Goal: Task Accomplishment & Management: Manage account settings

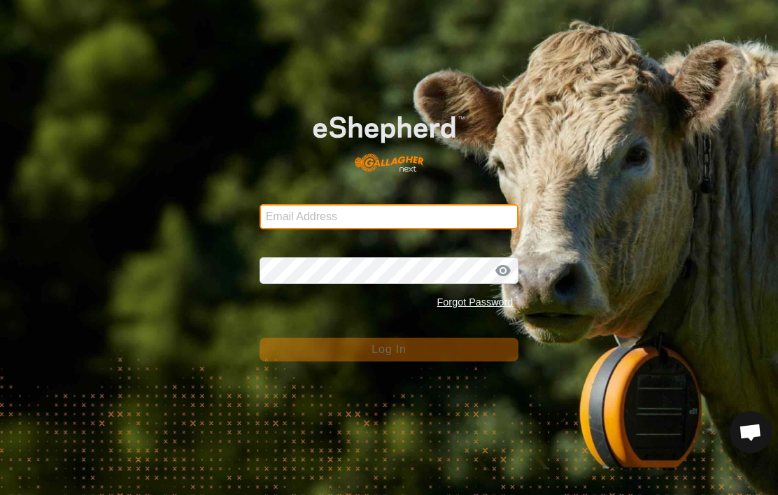
click at [402, 213] on input "Email Address" at bounding box center [390, 216] width 260 height 25
type input "[EMAIL_ADDRESS][DOMAIN_NAME]"
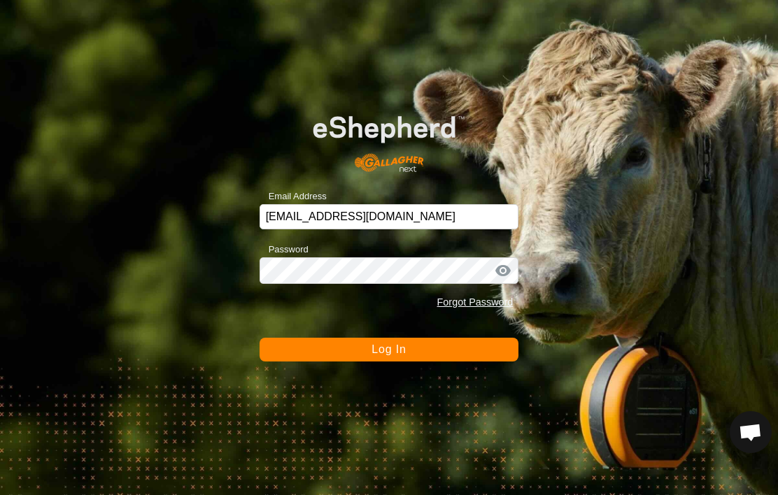
click at [389, 350] on button "Log In" at bounding box center [390, 350] width 260 height 24
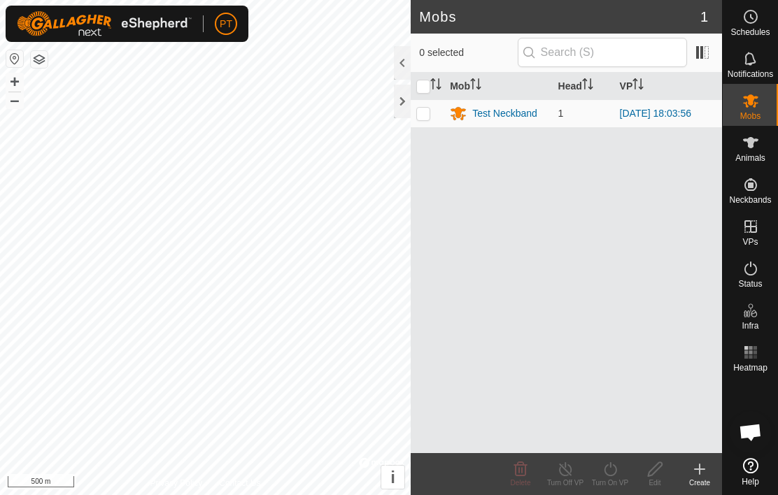
click at [431, 115] on td at bounding box center [428, 113] width 34 height 28
checkbox input "true"
click at [708, 50] on span at bounding box center [702, 52] width 22 height 22
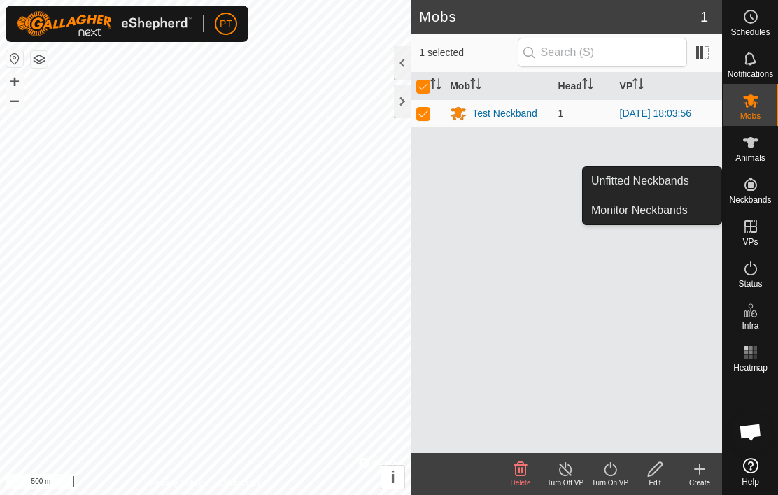
click at [628, 209] on span "Monitor Neckbands" at bounding box center [639, 210] width 97 height 17
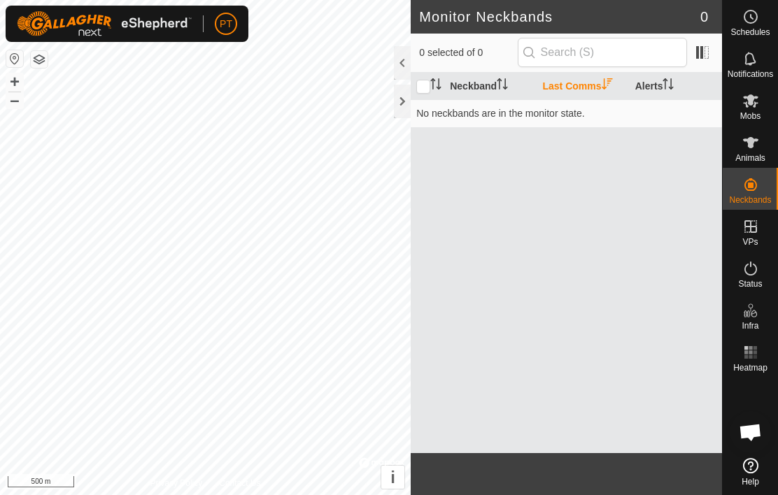
click at [431, 82] on icon "Activate to sort" at bounding box center [435, 83] width 11 height 11
click at [427, 91] on input "checkbox" at bounding box center [423, 87] width 14 height 14
click at [429, 92] on input "checkbox" at bounding box center [423, 87] width 14 height 14
click at [424, 93] on input "checkbox" at bounding box center [423, 87] width 14 height 14
checkbox input "true"
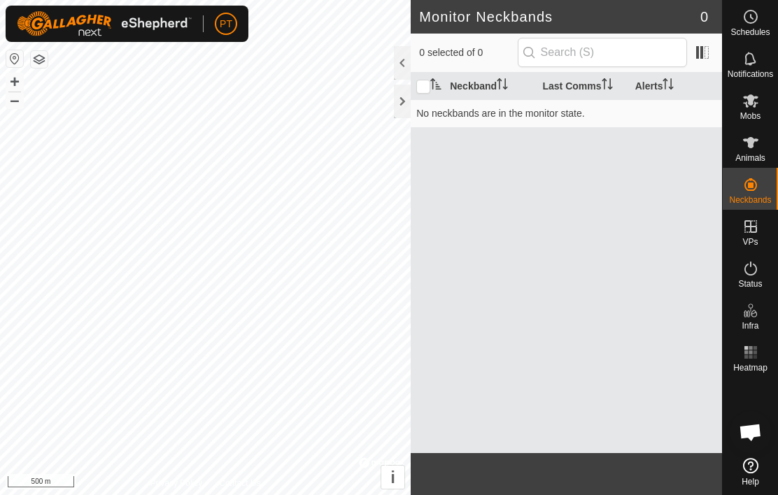
click at [617, 366] on div "Neckband Last Comms Alerts No neckbands are in the monitor state." at bounding box center [566, 263] width 311 height 381
click at [751, 151] on es-animals-svg-icon at bounding box center [750, 143] width 25 height 22
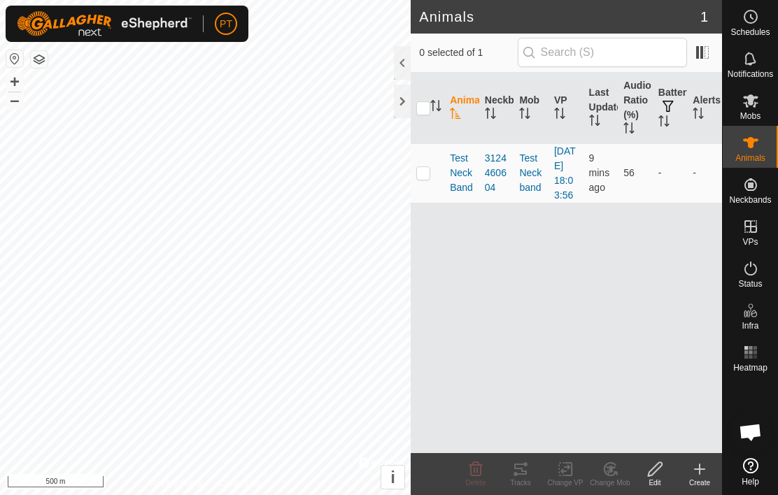
click at [605, 190] on span "9 mins ago" at bounding box center [599, 173] width 21 height 41
click at [465, 185] on span "TestNeckBand" at bounding box center [462, 173] width 24 height 44
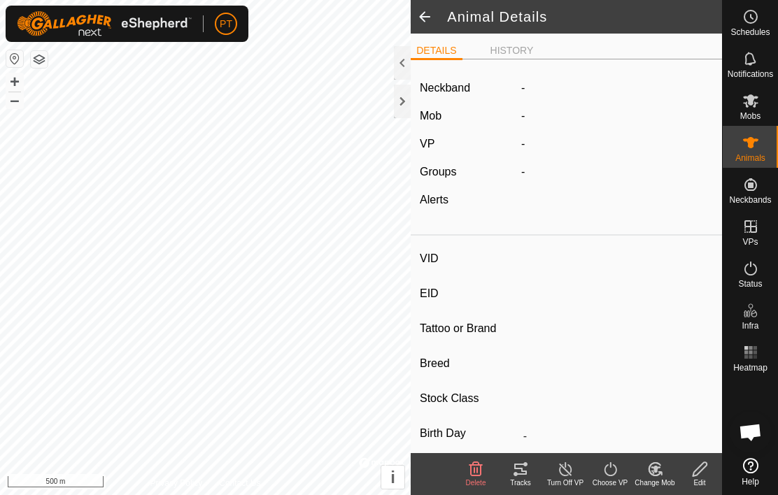
type input "TestNeckBand"
type input "-"
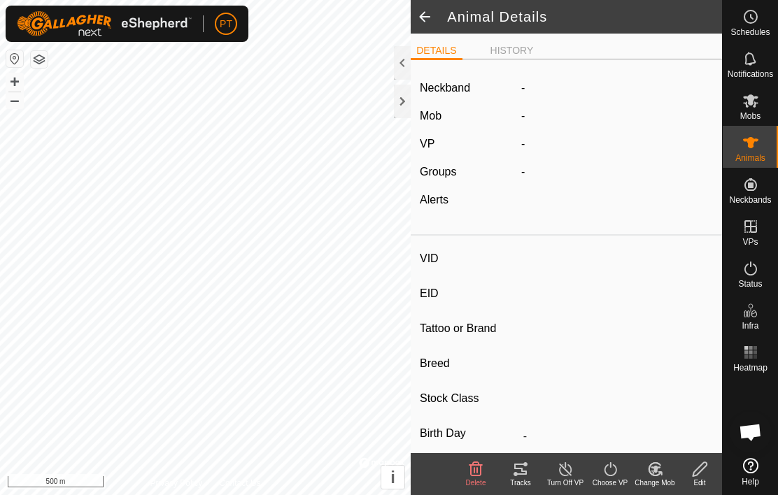
type input "0 kg"
type input "-"
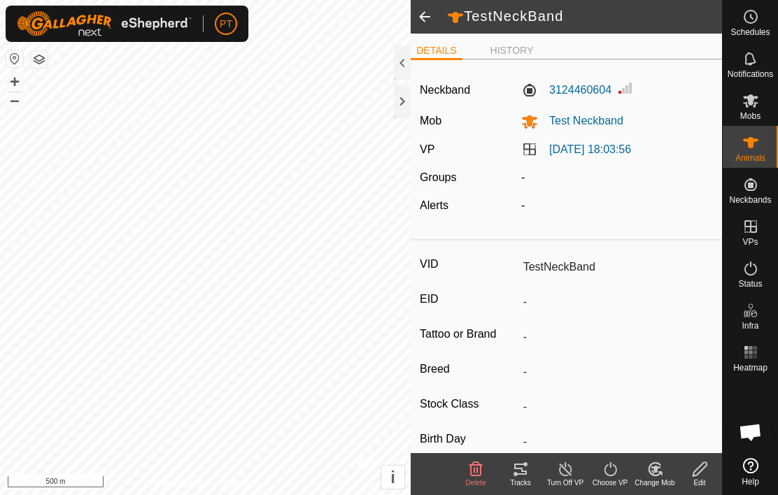
click at [573, 91] on label "3124460604" at bounding box center [566, 90] width 90 height 17
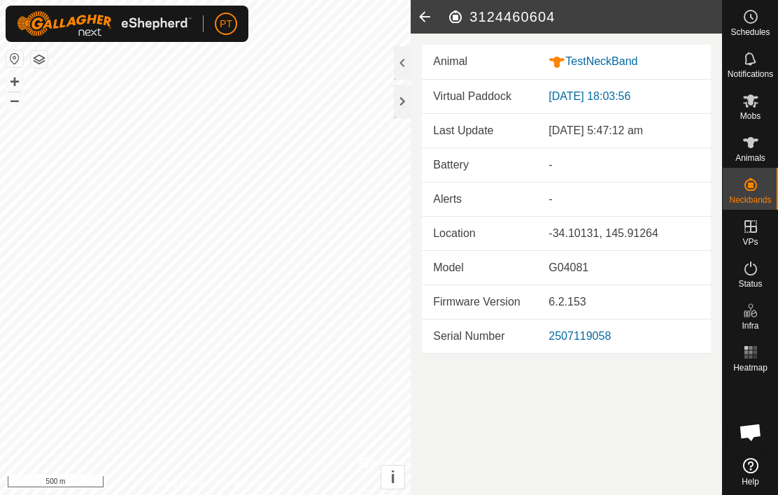
click at [423, 20] on icon at bounding box center [425, 17] width 28 height 34
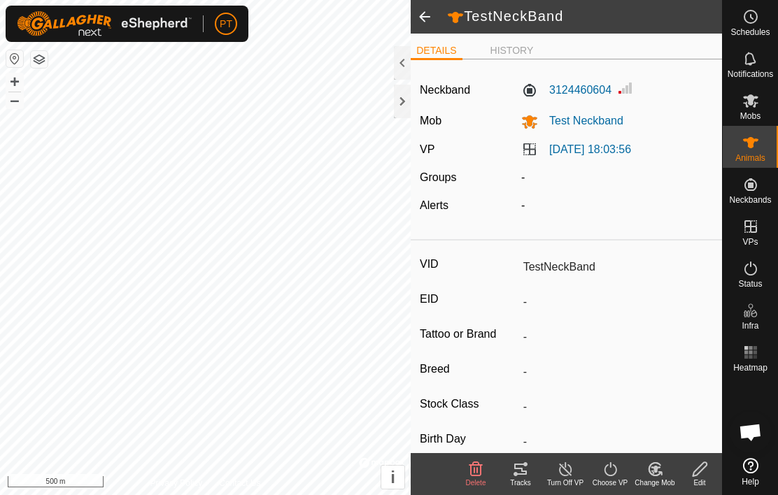
click at [528, 49] on li "HISTORY" at bounding box center [512, 50] width 55 height 15
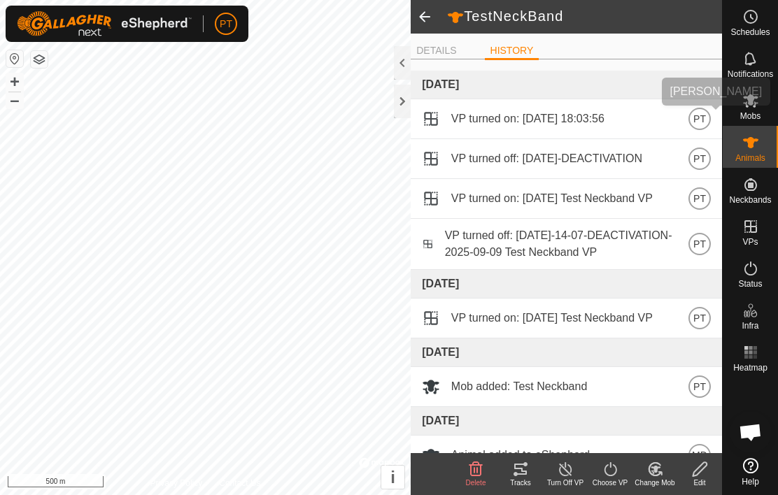
click at [701, 121] on span "PT" at bounding box center [700, 118] width 13 height 15
click at [446, 45] on li "DETAILS" at bounding box center [436, 50] width 51 height 15
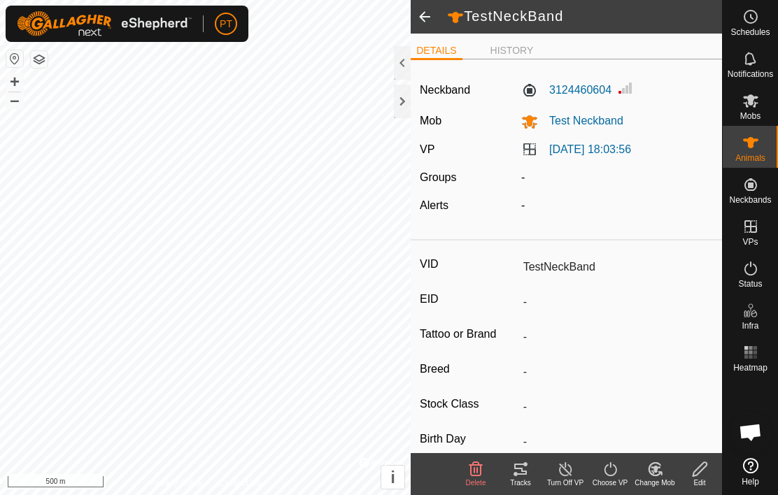
click at [419, 20] on span at bounding box center [425, 17] width 28 height 34
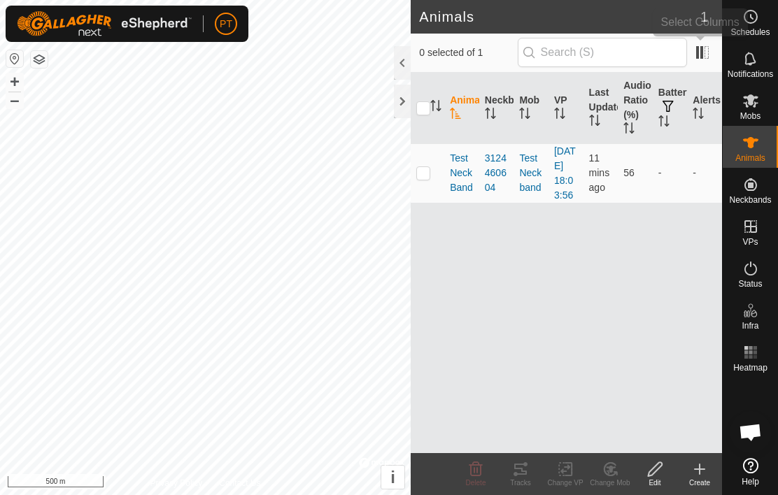
click at [696, 58] on span at bounding box center [702, 52] width 22 height 22
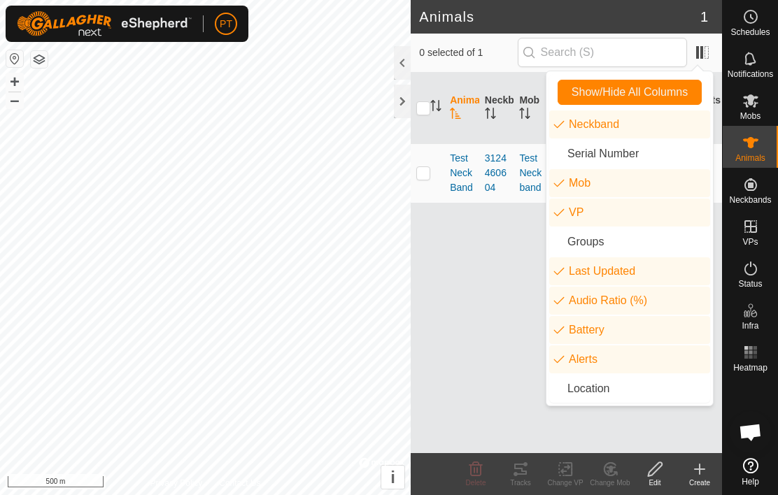
click at [469, 344] on div "Animal Neckband Mob VP Last Updated Audio Ratio (%) Battery Alerts TestNeckBand…" at bounding box center [566, 263] width 311 height 381
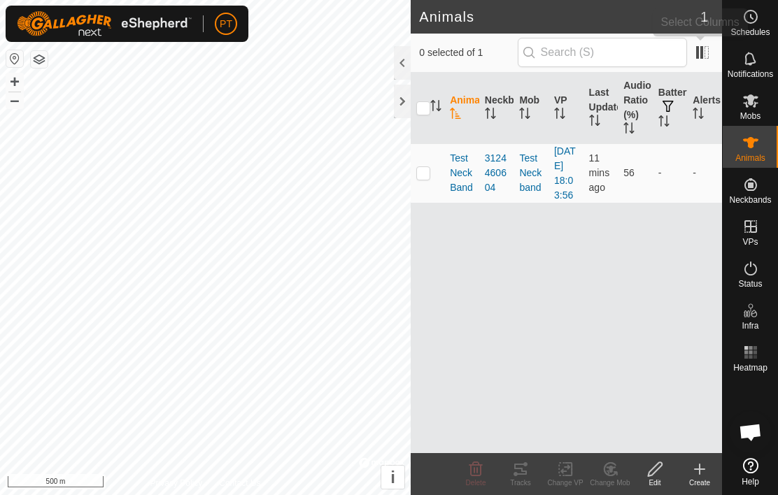
click at [702, 55] on span at bounding box center [702, 52] width 22 height 22
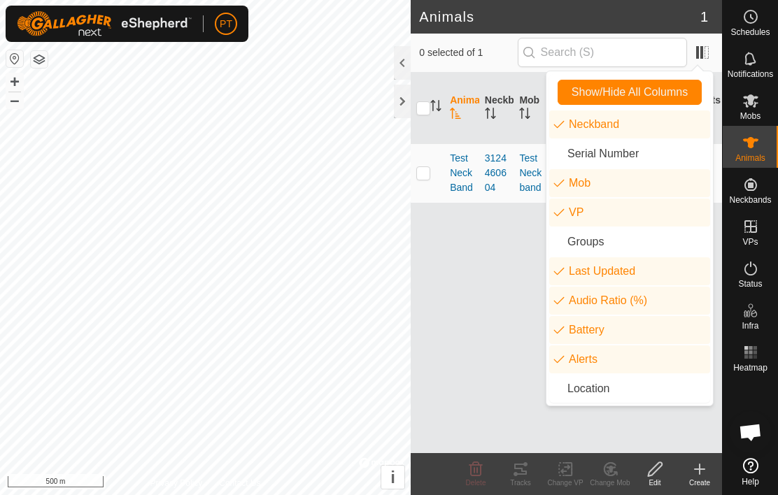
click at [609, 397] on li "Location" at bounding box center [629, 389] width 161 height 28
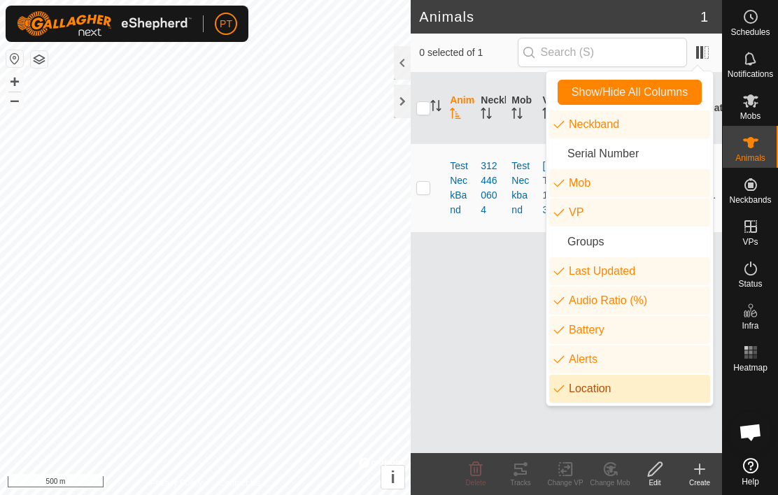
click at [498, 351] on div "Animal Neckband Mob VP Last Updated Audio Ratio (%) Battery Alerts Location Tes…" at bounding box center [566, 263] width 311 height 381
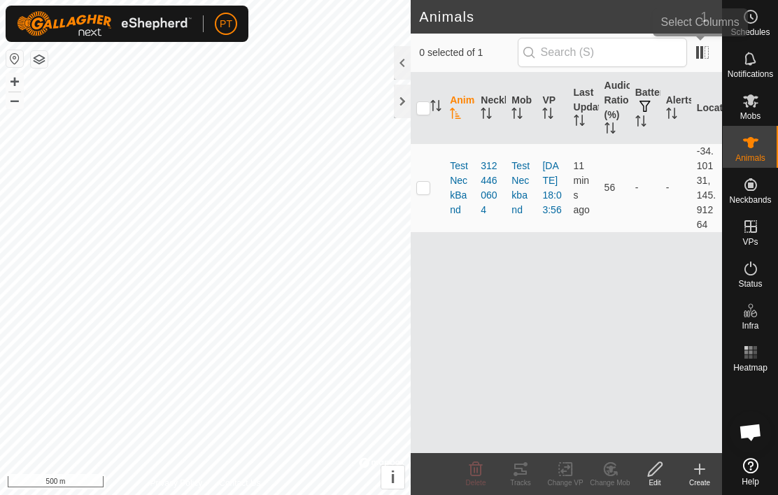
click at [708, 54] on span at bounding box center [702, 52] width 22 height 22
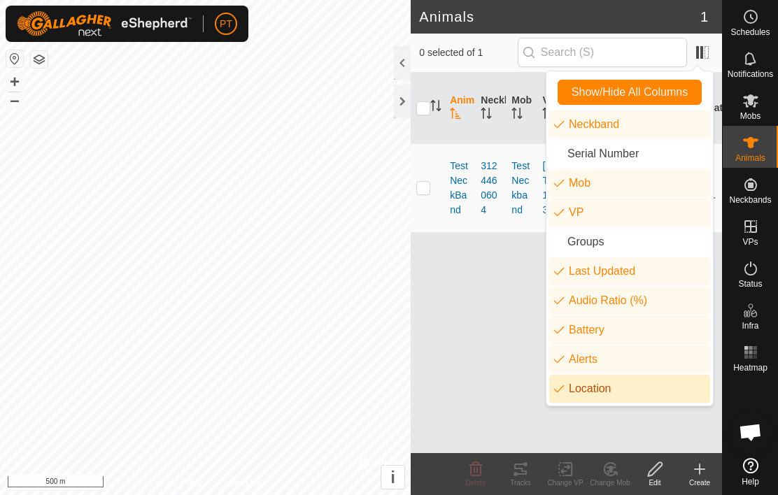
click at [594, 393] on li "Location" at bounding box center [629, 389] width 161 height 28
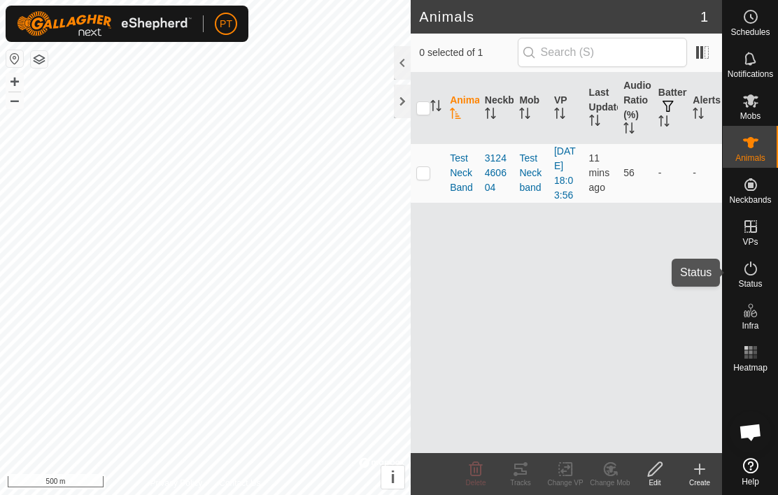
click at [754, 275] on icon at bounding box center [751, 268] width 17 height 17
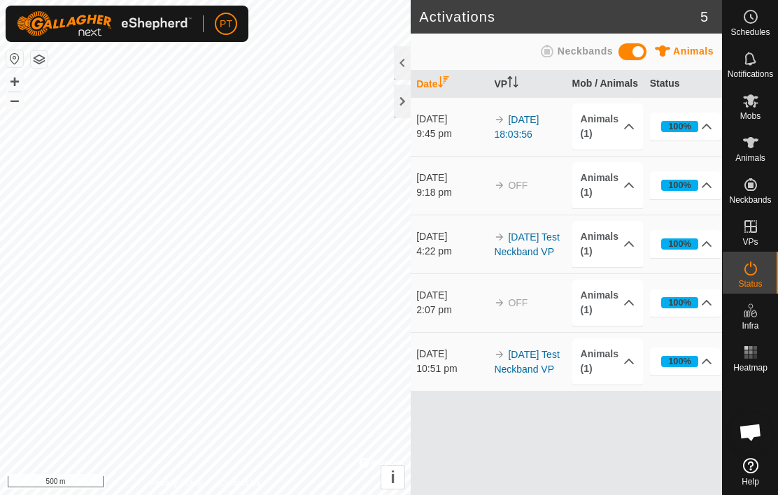
click at [542, 50] on icon at bounding box center [547, 51] width 13 height 13
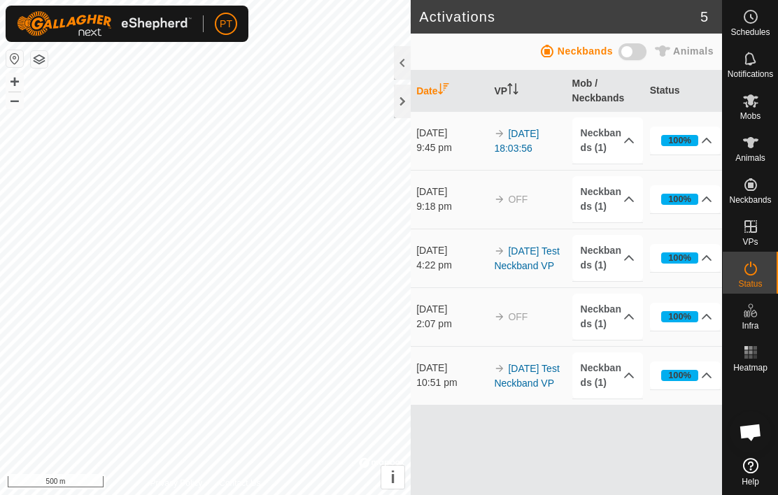
click at [524, 148] on link "[DATE] 18:03:56" at bounding box center [516, 141] width 45 height 26
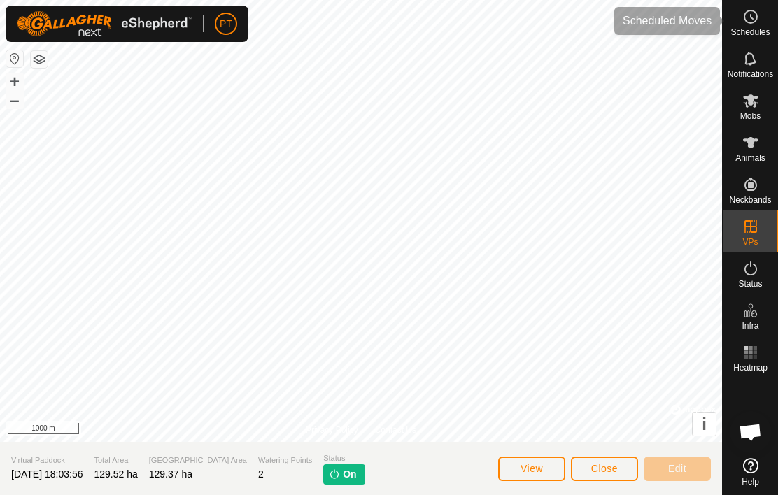
click at [758, 22] on icon at bounding box center [751, 16] width 17 height 17
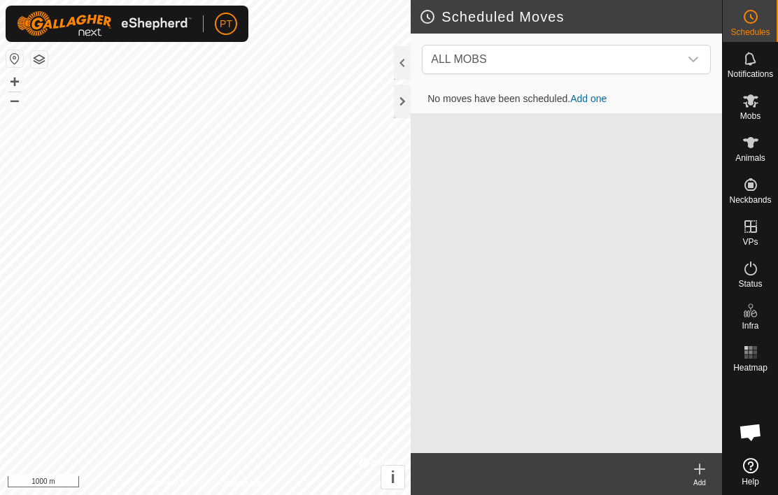
click at [702, 59] on div "dropdown trigger" at bounding box center [694, 59] width 28 height 28
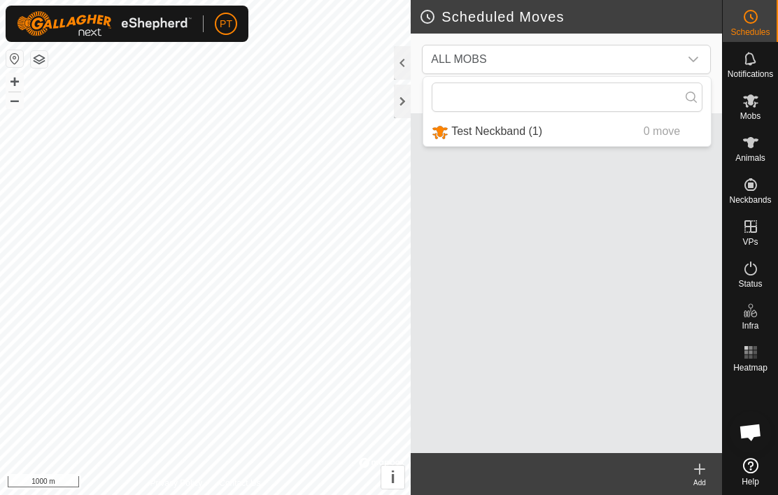
click at [694, 64] on icon "dropdown trigger" at bounding box center [693, 59] width 11 height 11
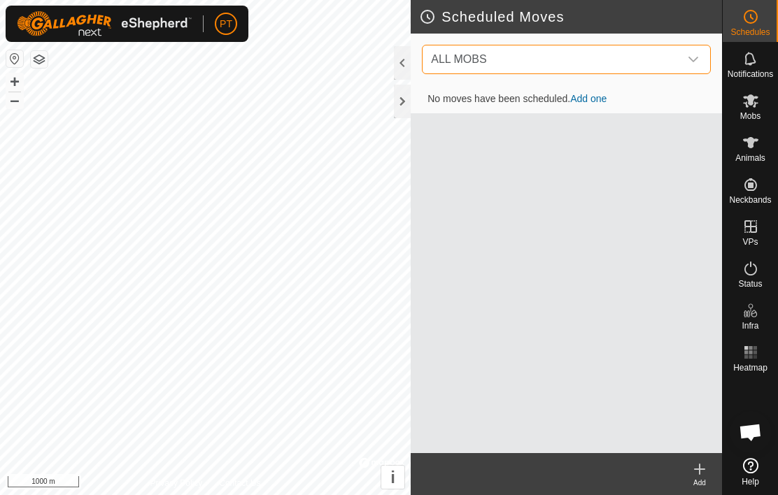
click at [698, 59] on icon "dropdown trigger" at bounding box center [693, 59] width 11 height 11
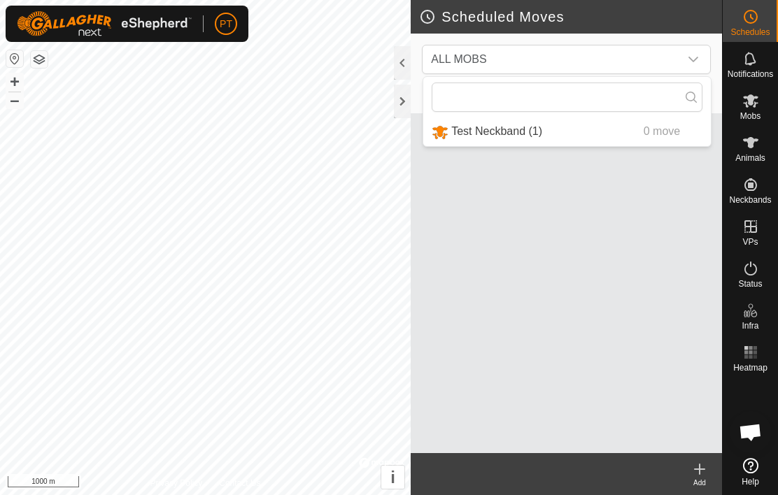
click at [690, 59] on icon "dropdown trigger" at bounding box center [694, 60] width 10 height 6
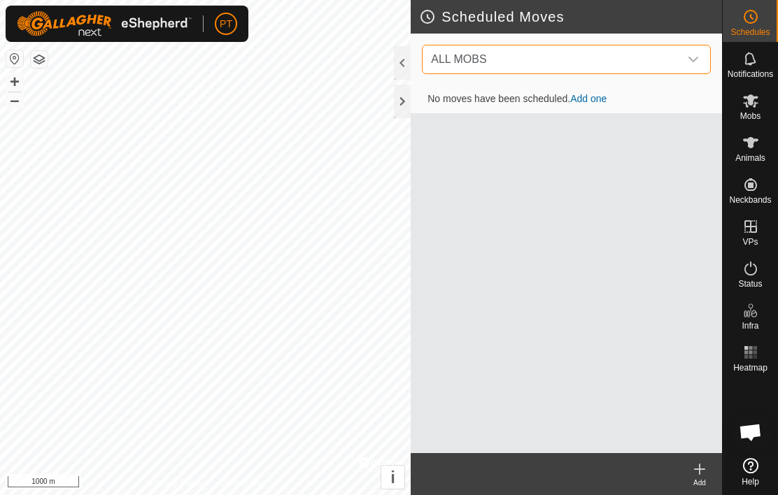
click at [698, 57] on icon "dropdown trigger" at bounding box center [693, 59] width 11 height 11
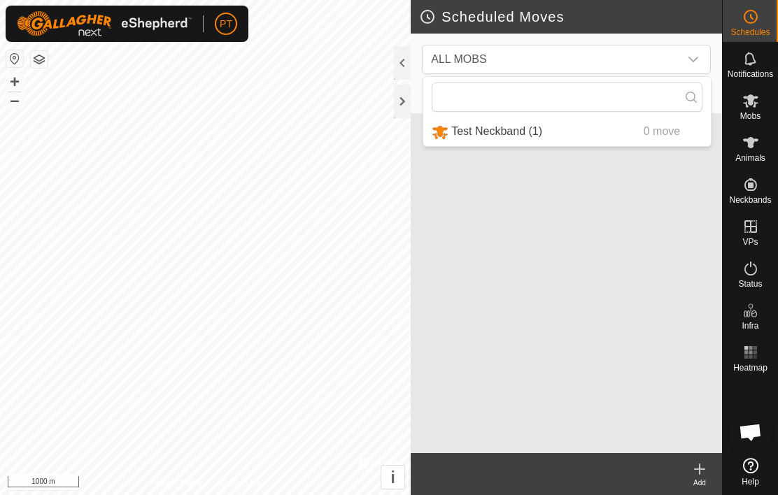
click at [696, 61] on icon "dropdown trigger" at bounding box center [693, 59] width 11 height 11
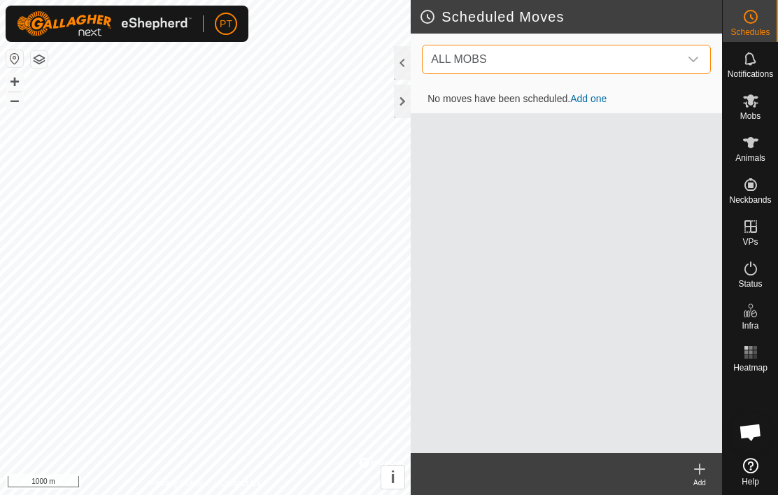
click at [704, 473] on icon at bounding box center [699, 469] width 17 height 17
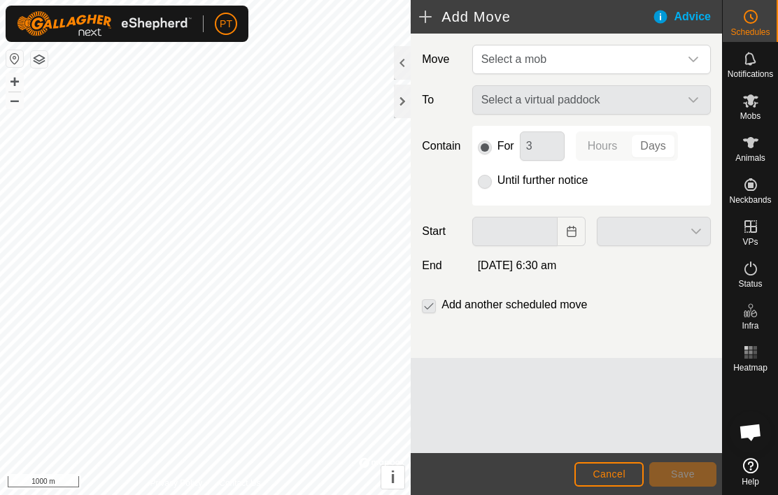
click at [547, 59] on span "Select a mob" at bounding box center [513, 59] width 65 height 12
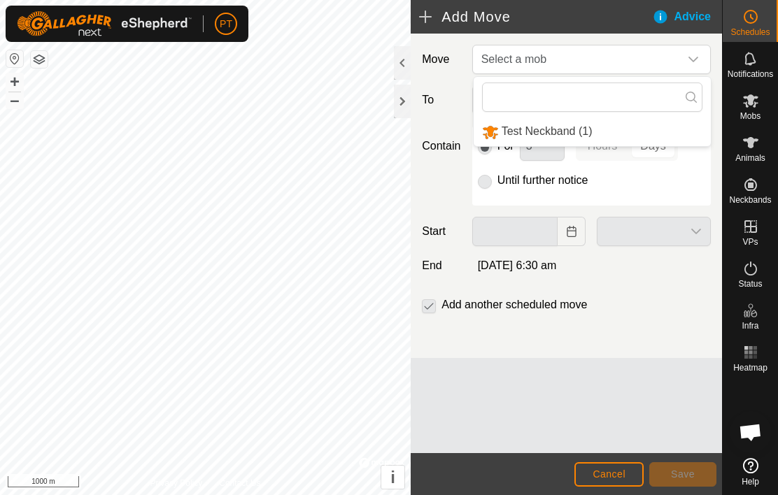
click at [530, 132] on span "Test Neckband (1)" at bounding box center [547, 131] width 91 height 12
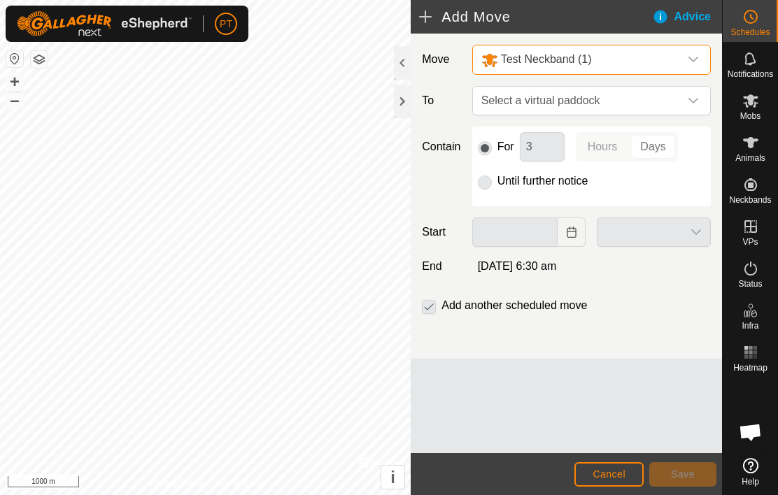
click at [581, 104] on span "Select a virtual paddock" at bounding box center [578, 101] width 204 height 28
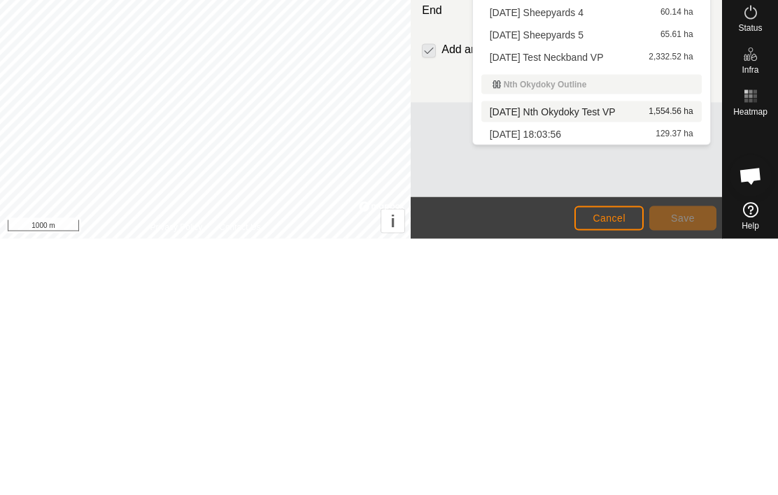
click at [572, 363] on span "[DATE] Nth Okydoky Test VP" at bounding box center [553, 368] width 126 height 10
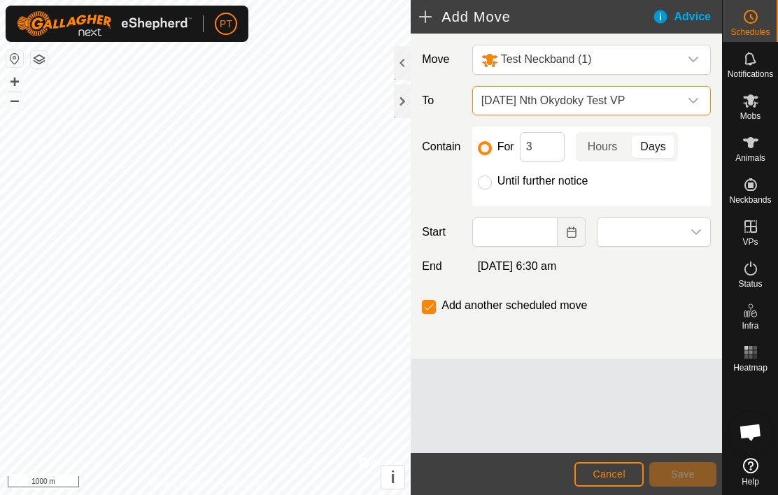
click at [493, 181] on div "Until further notice" at bounding box center [591, 181] width 227 height 17
click at [491, 185] on input "Until further notice" at bounding box center [485, 183] width 14 height 14
radio input "true"
checkbox input "false"
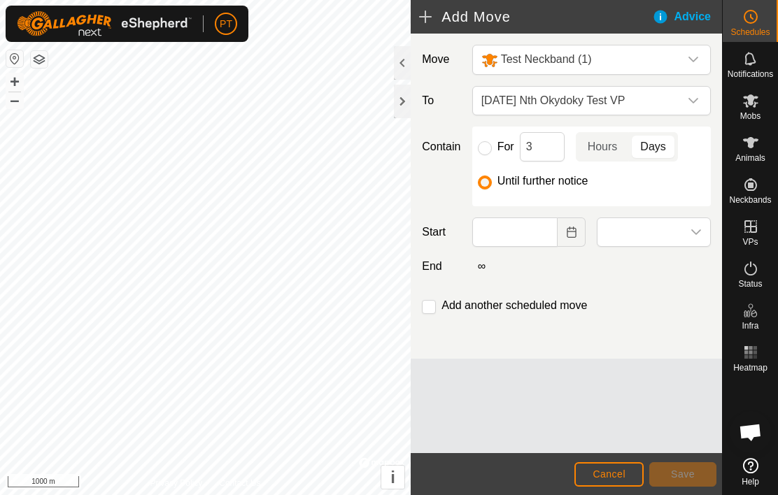
click at [490, 148] on input "For" at bounding box center [485, 148] width 14 height 14
radio input "true"
checkbox input "true"
click at [605, 154] on span "Hours" at bounding box center [603, 147] width 30 height 17
click at [579, 234] on button "Choose Date" at bounding box center [572, 232] width 28 height 29
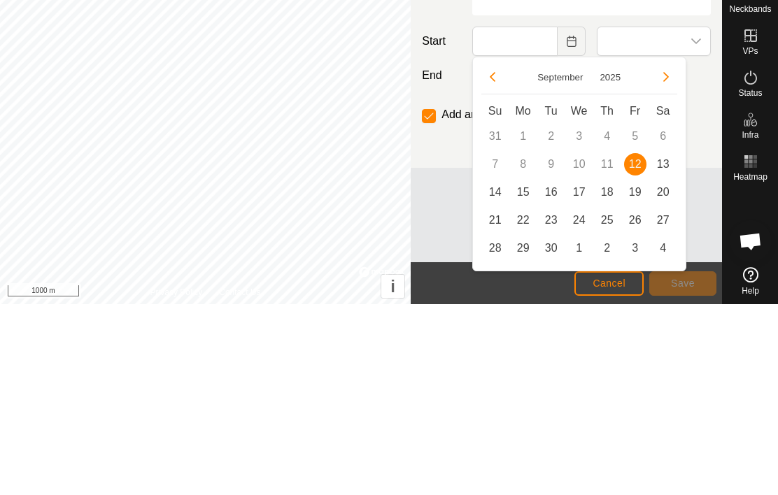
click at [645, 344] on span "12" at bounding box center [635, 355] width 22 height 22
type input "[DATE]"
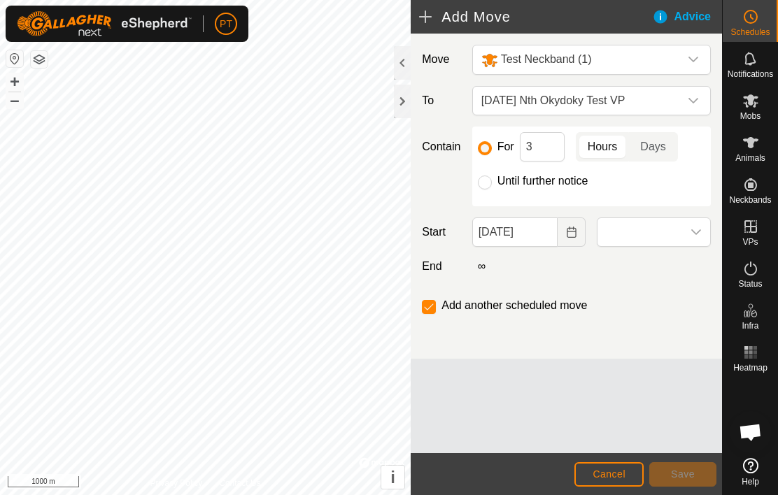
click at [652, 232] on span at bounding box center [640, 232] width 85 height 28
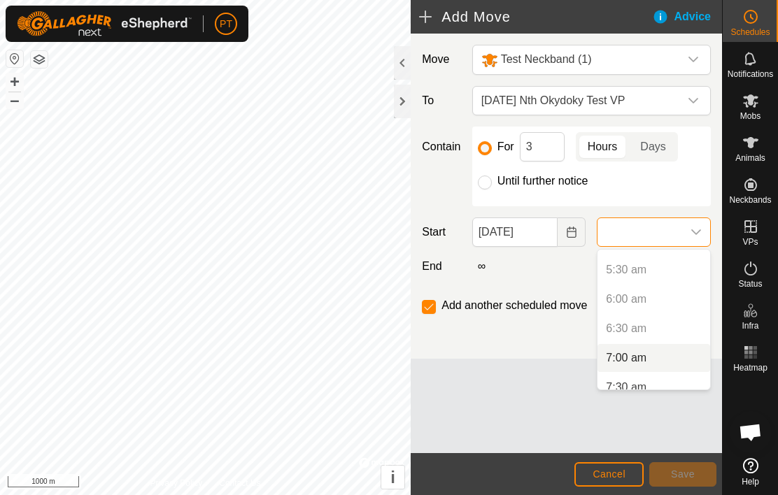
scroll to position [313, 0]
click at [641, 339] on p-selectitem "6:30 am" at bounding box center [654, 333] width 113 height 28
click at [649, 363] on li "7:00 am" at bounding box center [654, 363] width 113 height 28
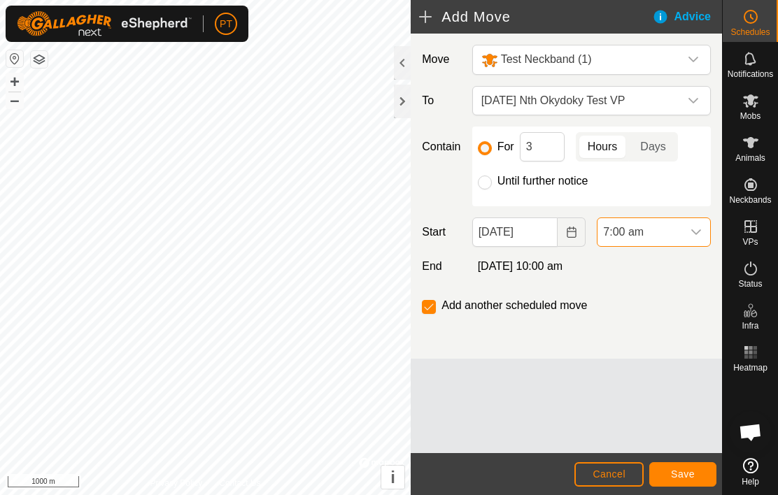
click at [691, 472] on span "Save" at bounding box center [683, 474] width 24 height 11
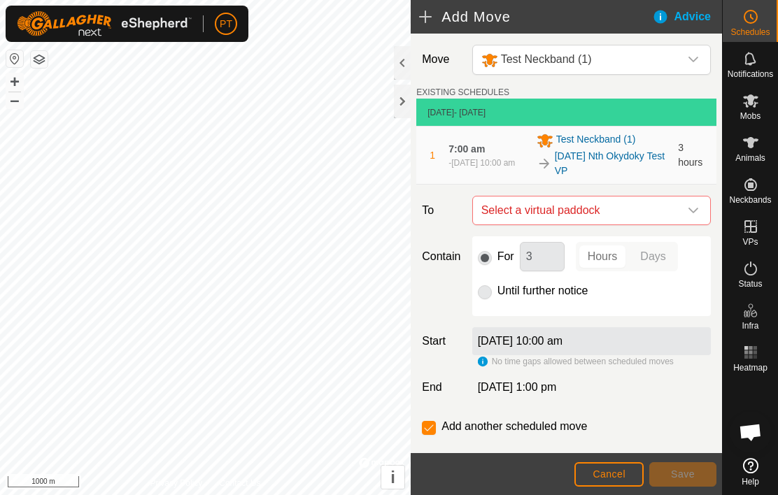
click at [668, 17] on div "Advice" at bounding box center [687, 16] width 70 height 17
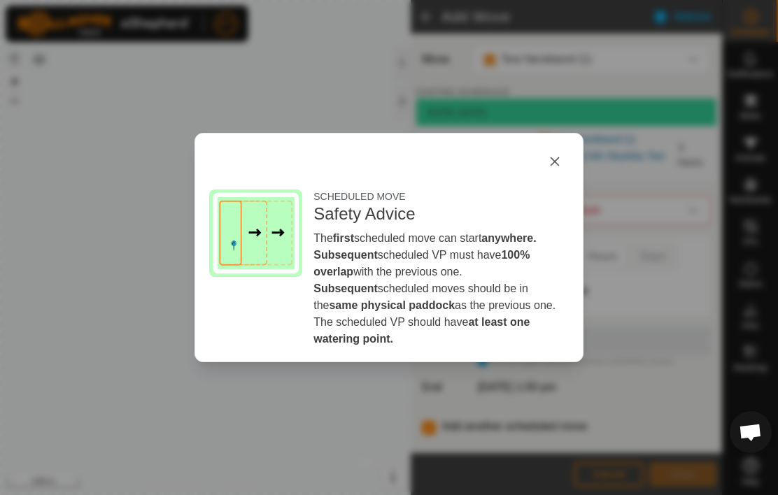
click at [563, 159] on button "button" at bounding box center [555, 162] width 28 height 28
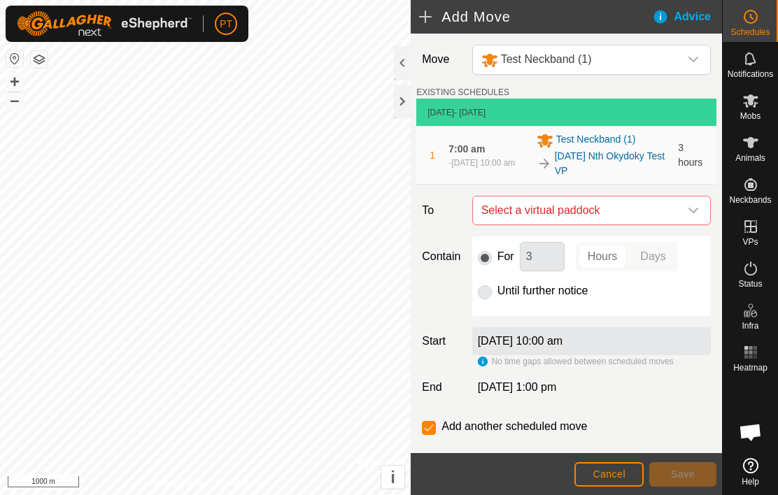
click at [696, 158] on span "3 hours" at bounding box center [690, 155] width 24 height 26
click at [696, 155] on div "3 hours" at bounding box center [693, 155] width 30 height 29
click at [589, 157] on link "[DATE] Nth Okydoky Test VP" at bounding box center [612, 163] width 115 height 29
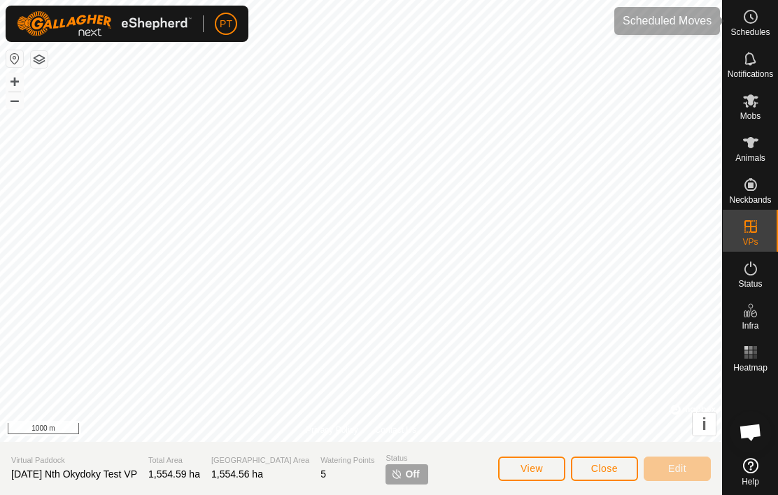
click at [755, 29] on span "Schedules" at bounding box center [750, 32] width 39 height 8
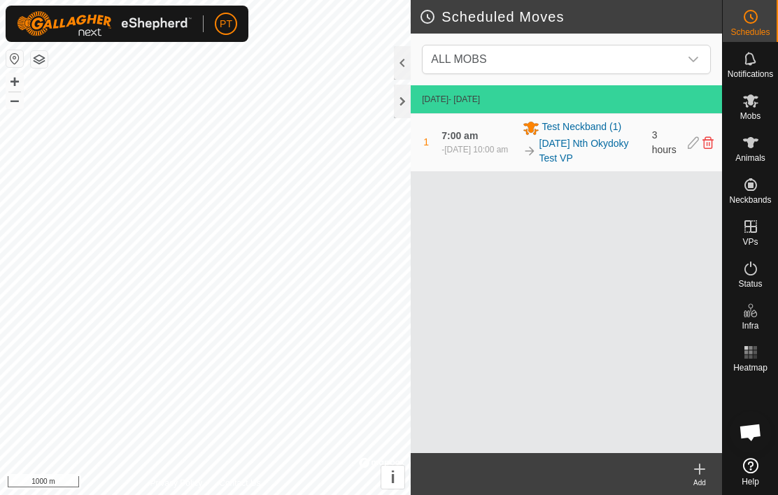
click at [470, 143] on div "- [DATE] 10:00 am" at bounding box center [475, 149] width 66 height 13
click at [460, 146] on span "[DATE] 10:00 am" at bounding box center [476, 150] width 64 height 10
click at [434, 145] on div "1 7:00 am - [DATE] 10:00 am Test Neckband [PHONE_NUMBER][DATE] Nth Okydoky Test…" at bounding box center [566, 142] width 300 height 57
click at [649, 282] on div "[DATE] - [DATE] 1 7:00 am - [DATE] 10:00 am Test Neckband [PHONE_NUMBER][DATE] …" at bounding box center [566, 269] width 311 height 368
click at [696, 141] on icon at bounding box center [693, 142] width 11 height 13
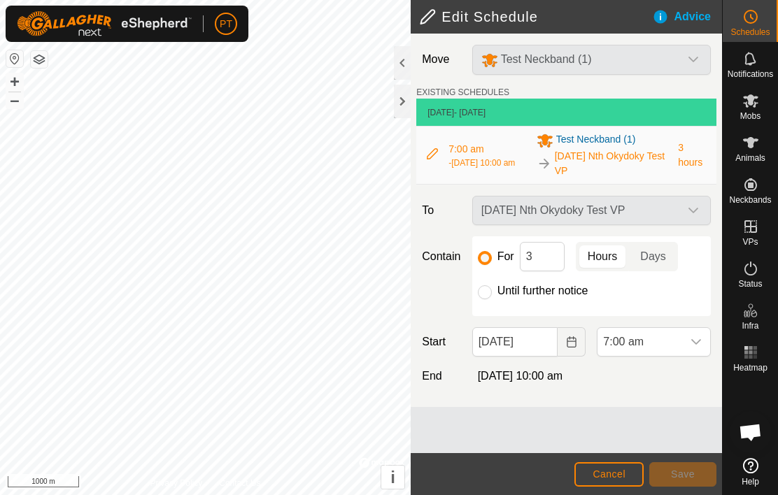
click at [490, 288] on input "Until further notice" at bounding box center [485, 293] width 14 height 14
radio input "true"
